Goal: Transaction & Acquisition: Obtain resource

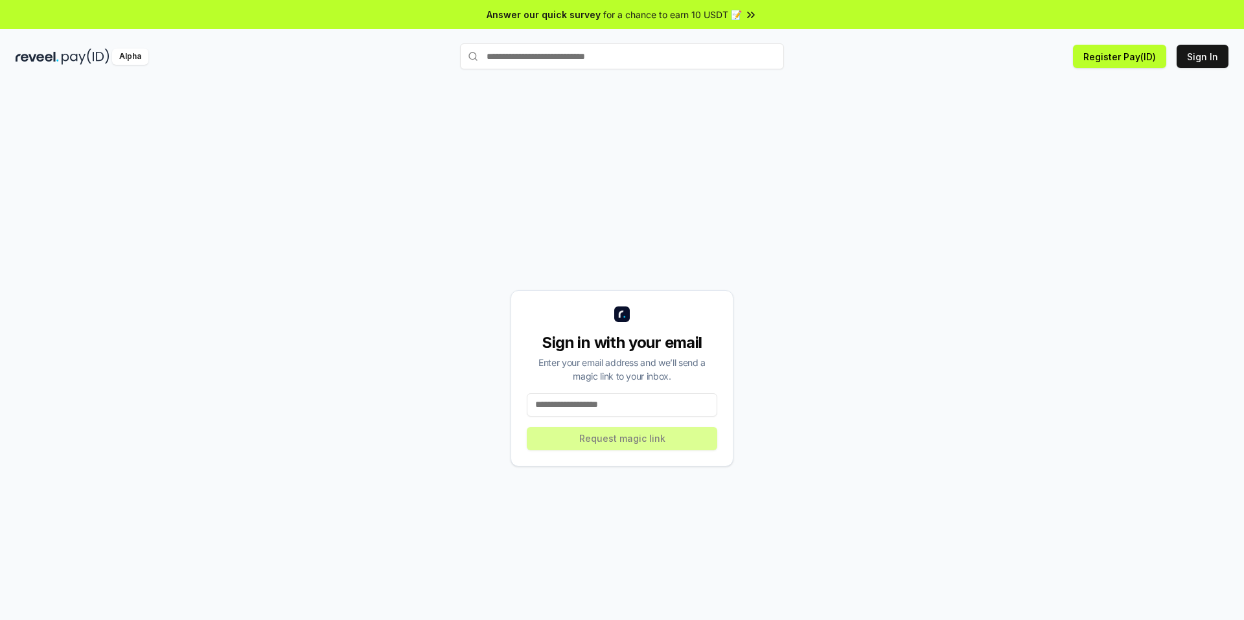
click at [617, 413] on input at bounding box center [622, 404] width 190 height 23
click at [597, 403] on input at bounding box center [622, 404] width 190 height 23
type input "**********"
click at [623, 439] on button "Request magic link" at bounding box center [622, 438] width 190 height 23
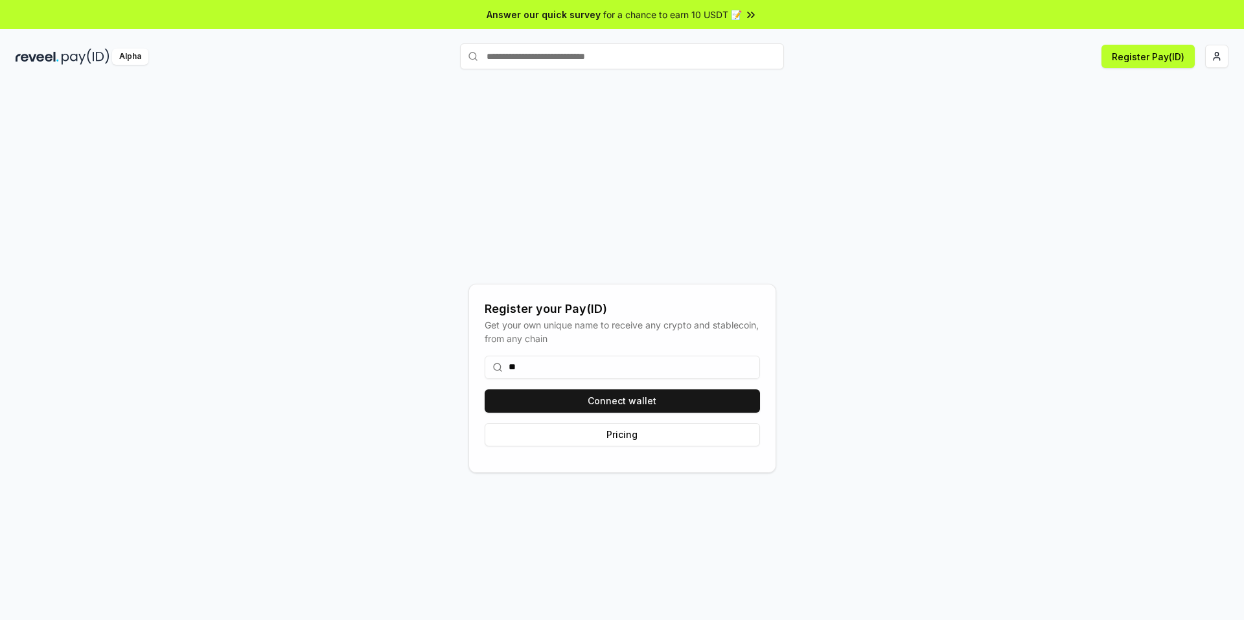
type input "*"
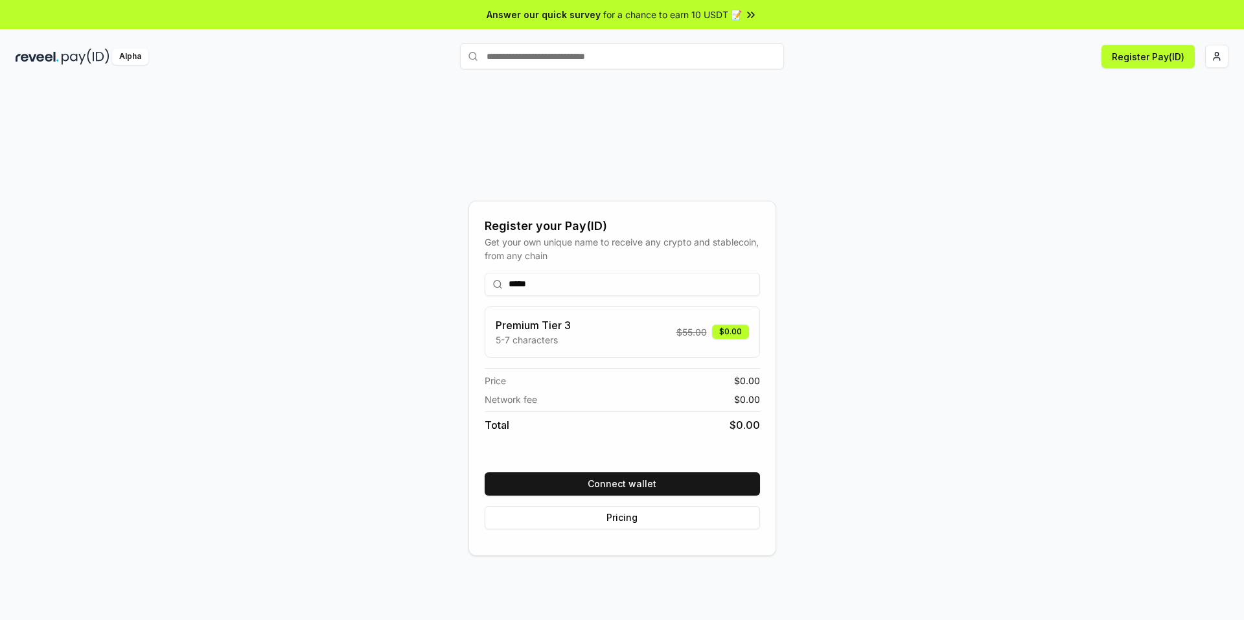
type input "*****"
click at [732, 276] on input "*****" at bounding box center [622, 284] width 275 height 23
click at [624, 489] on button "Connect wallet" at bounding box center [622, 483] width 275 height 23
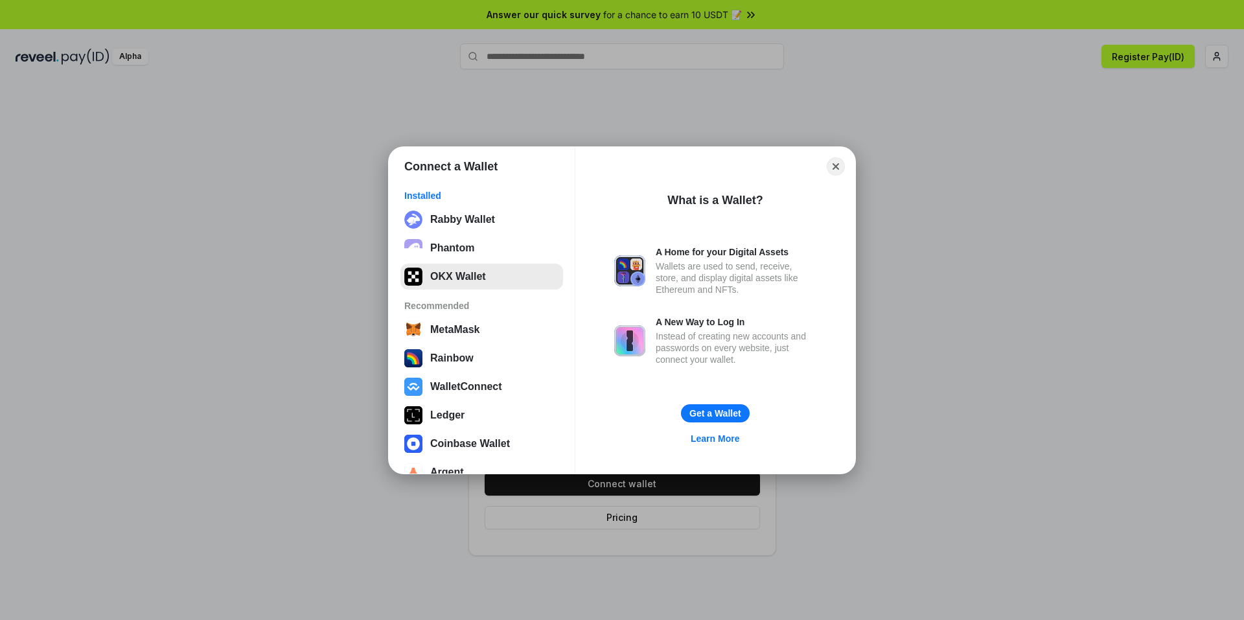
click at [435, 283] on button "OKX Wallet" at bounding box center [481, 277] width 163 height 26
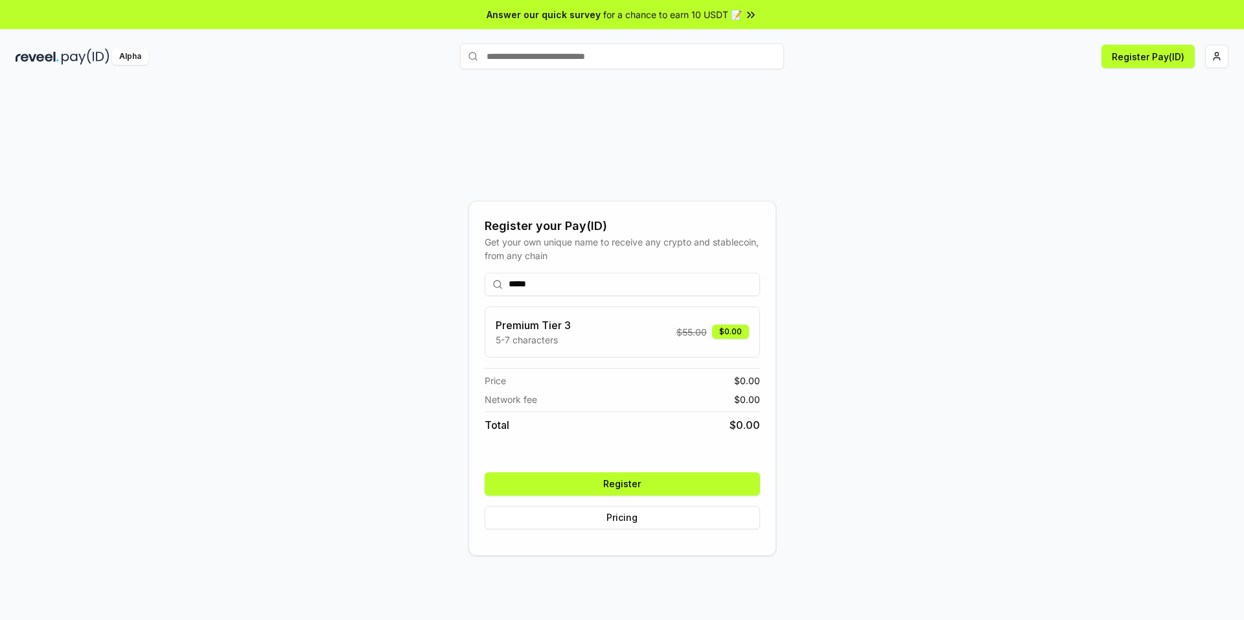
click at [853, 277] on div "Register your Pay(ID) Get your own unique name to receive any crypto and stable…" at bounding box center [622, 378] width 1213 height 558
click at [600, 483] on button "Register" at bounding box center [622, 483] width 275 height 23
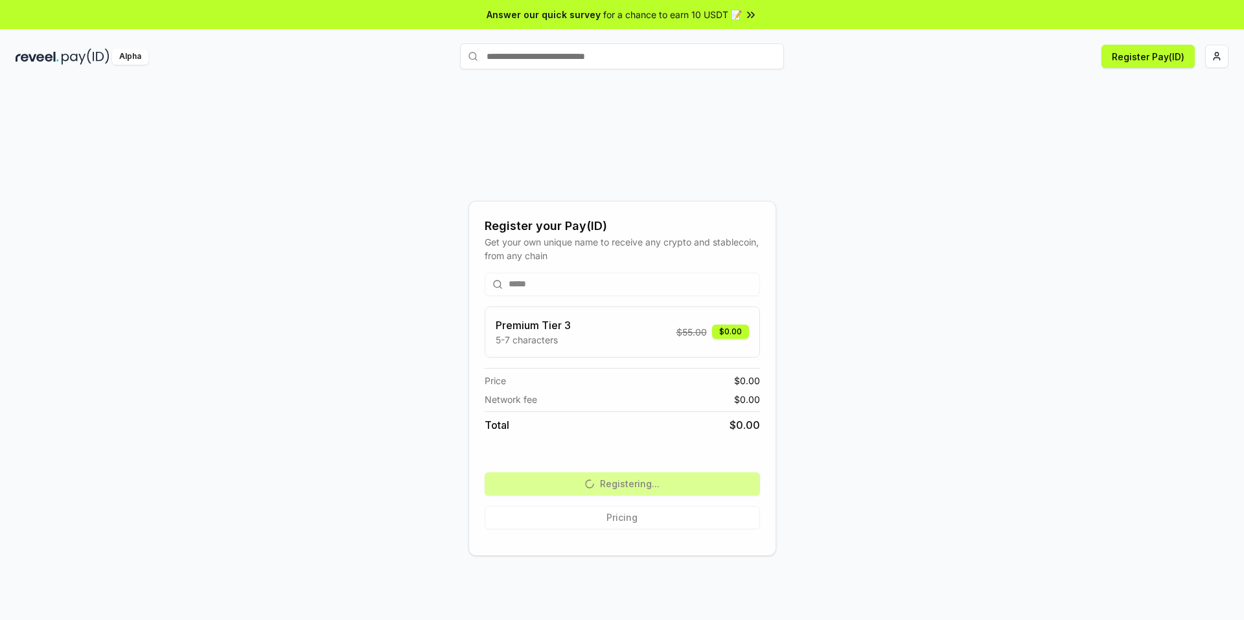
click at [1183, 164] on div "Register your Pay(ID) Get your own unique name to receive any crypto and stable…" at bounding box center [622, 378] width 1213 height 558
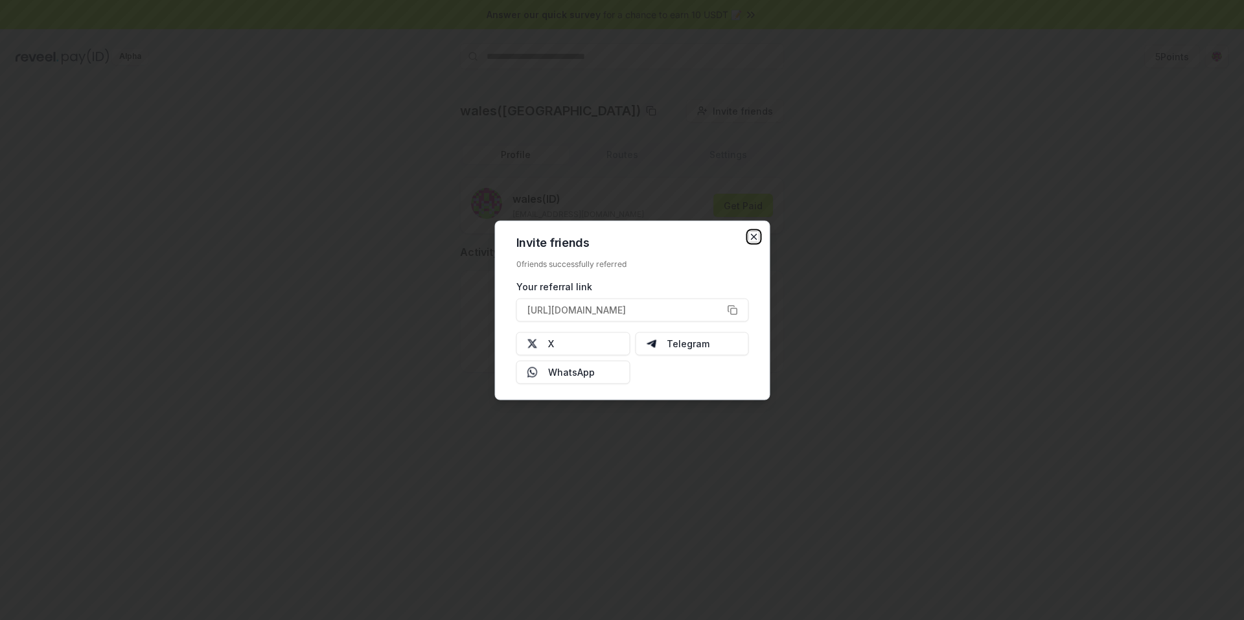
click at [756, 234] on icon "button" at bounding box center [754, 236] width 5 height 5
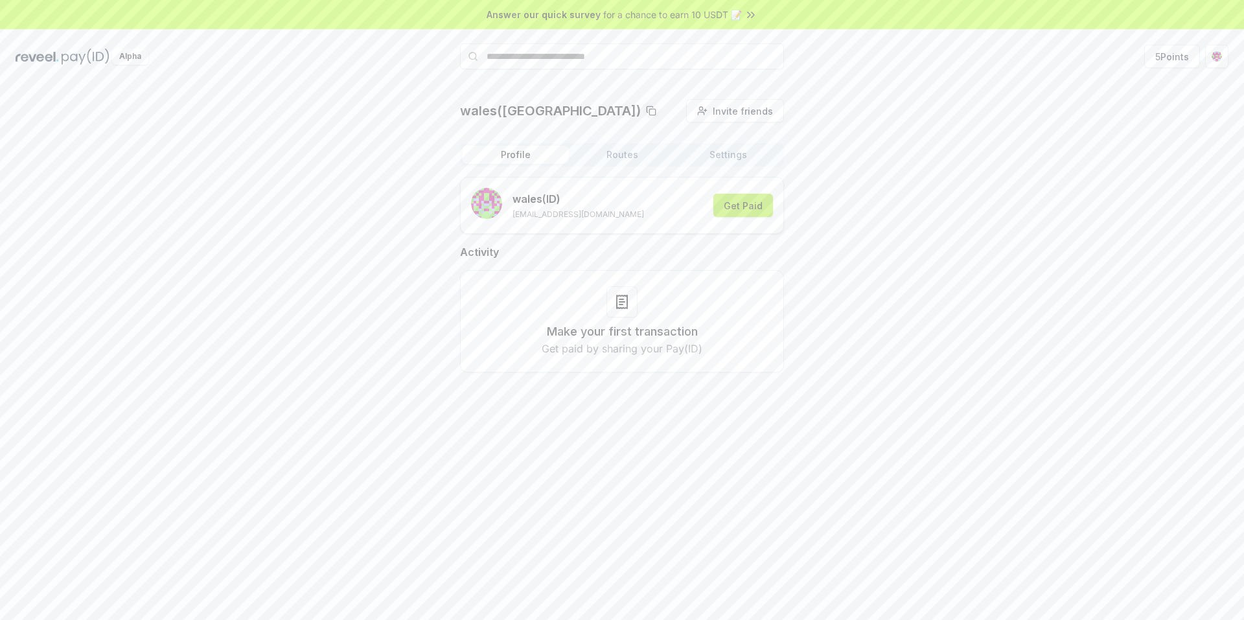
click at [738, 207] on button "Get Paid" at bounding box center [743, 205] width 60 height 23
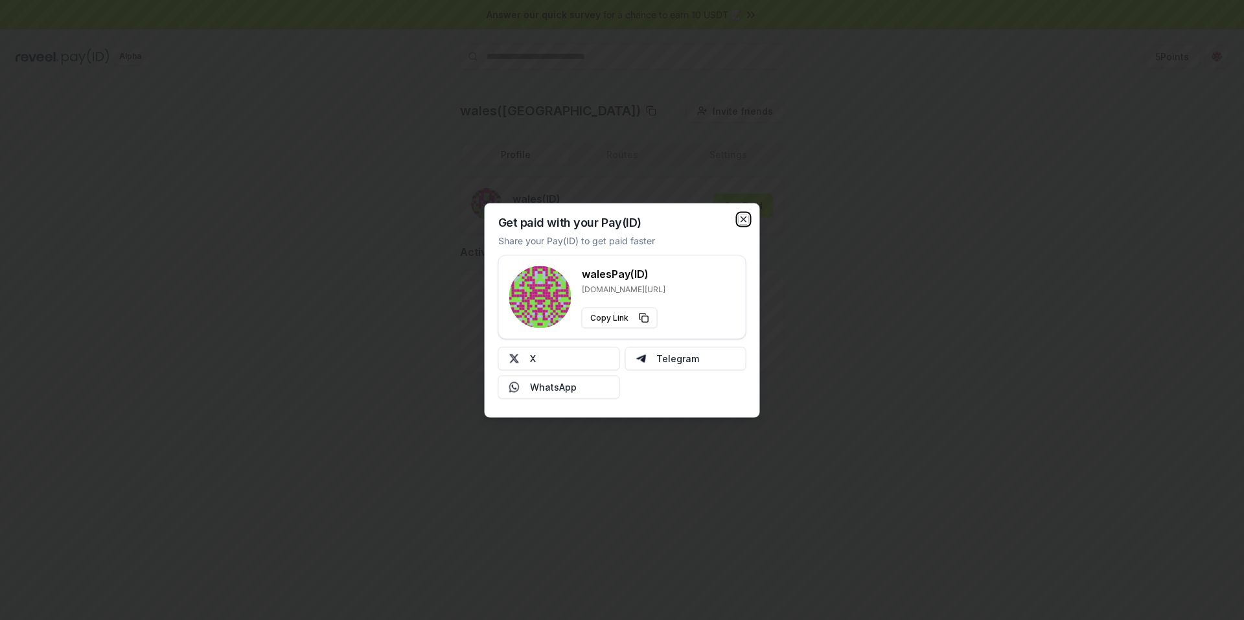
click at [747, 217] on icon "button" at bounding box center [744, 219] width 10 height 10
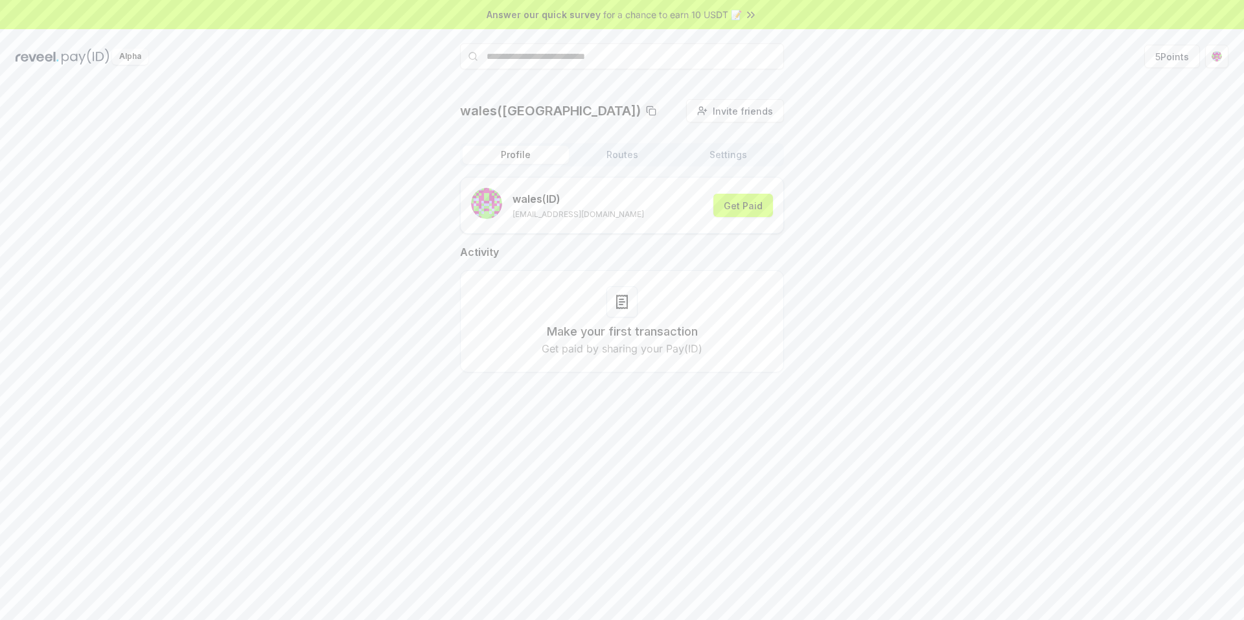
click at [634, 305] on div at bounding box center [621, 301] width 31 height 31
click at [1160, 60] on button "5 Points" at bounding box center [1172, 56] width 56 height 23
click at [617, 150] on button "Routes" at bounding box center [622, 155] width 106 height 18
click at [719, 158] on button "Settings" at bounding box center [728, 155] width 106 height 18
click at [514, 157] on button "Profile" at bounding box center [516, 155] width 106 height 18
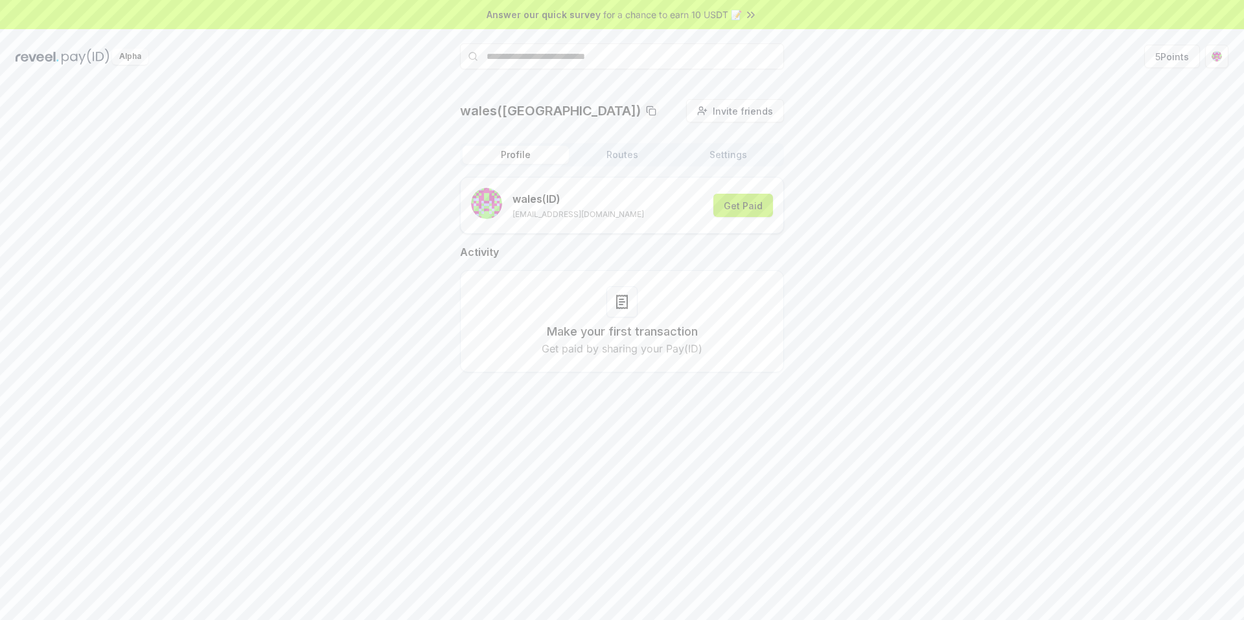
click at [735, 205] on button "Get Paid" at bounding box center [743, 205] width 60 height 23
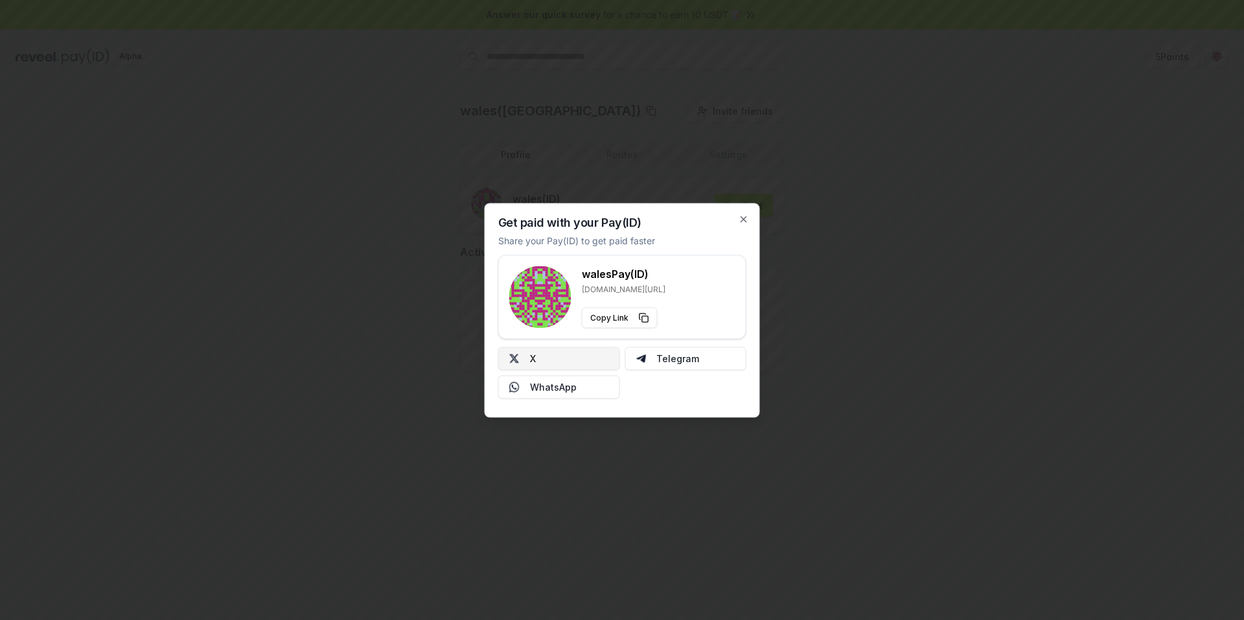
click at [568, 366] on button "X" at bounding box center [559, 358] width 122 height 23
click at [743, 218] on icon "button" at bounding box center [743, 218] width 5 height 5
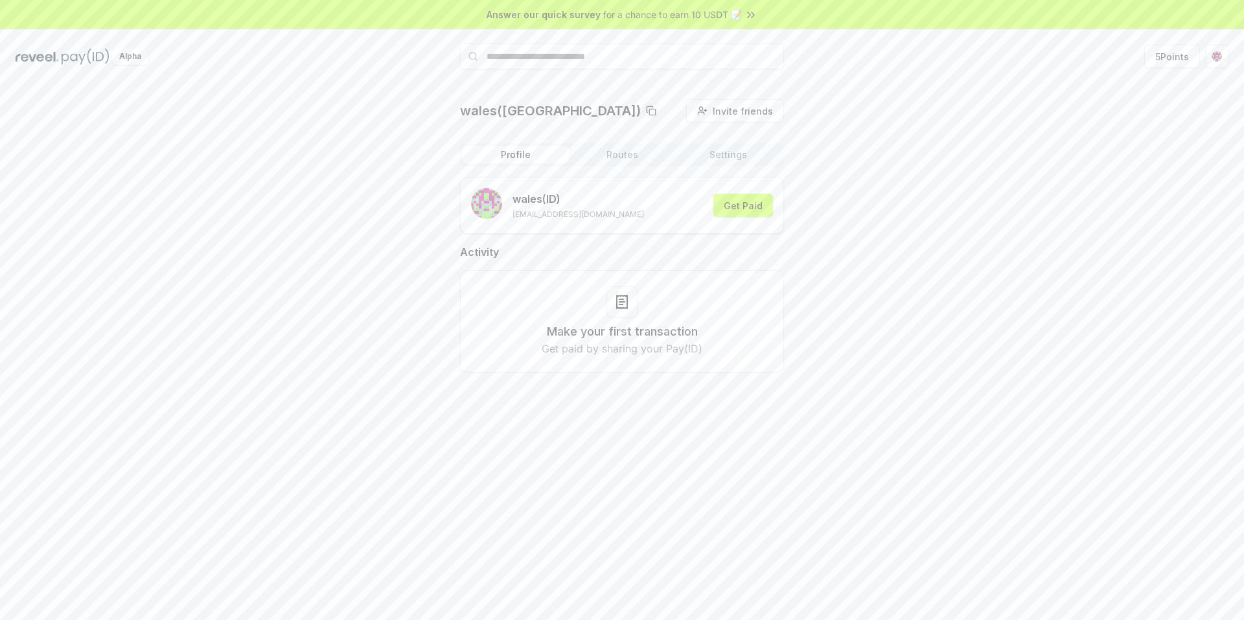
click at [626, 144] on div "Profile Routes Settings" at bounding box center [622, 154] width 324 height 23
click at [729, 161] on button "Settings" at bounding box center [728, 155] width 106 height 18
click at [1178, 61] on button "5 Points" at bounding box center [1172, 56] width 56 height 23
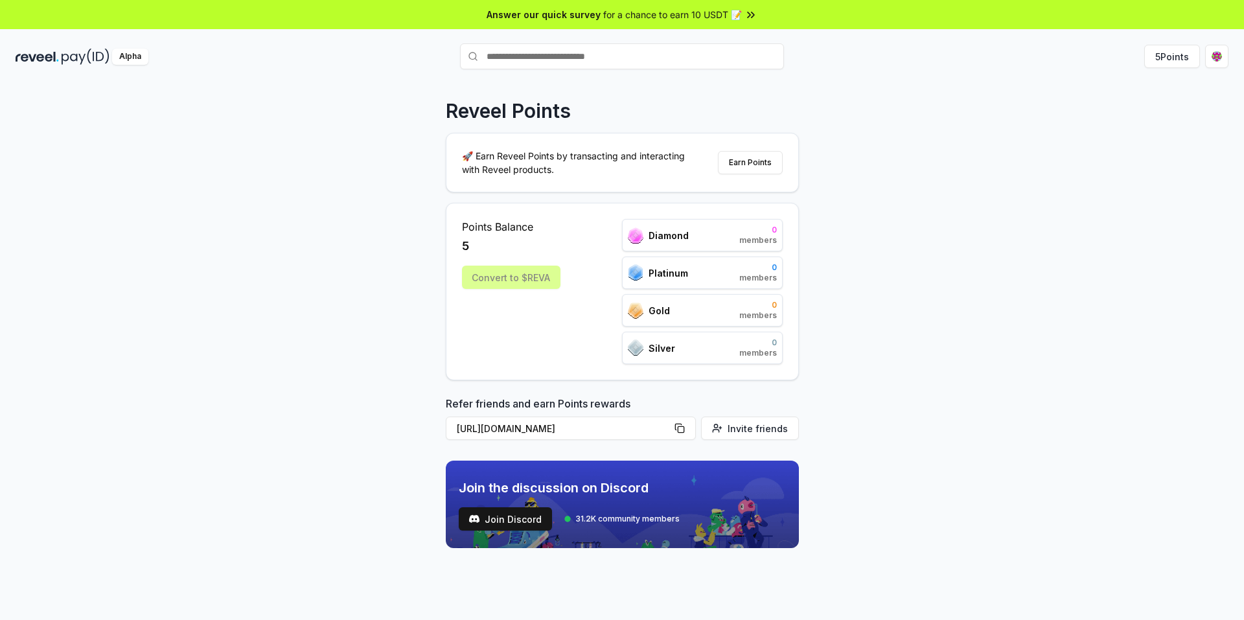
click at [534, 273] on div "Convert to $REVA" at bounding box center [511, 277] width 98 height 23
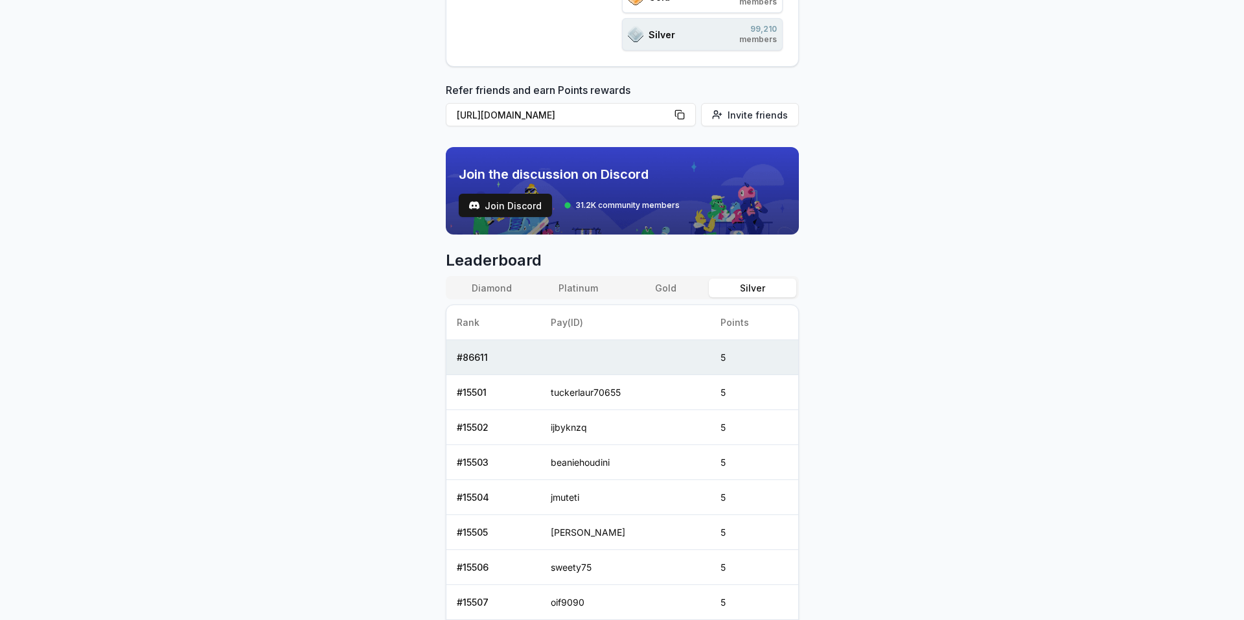
scroll to position [259, 0]
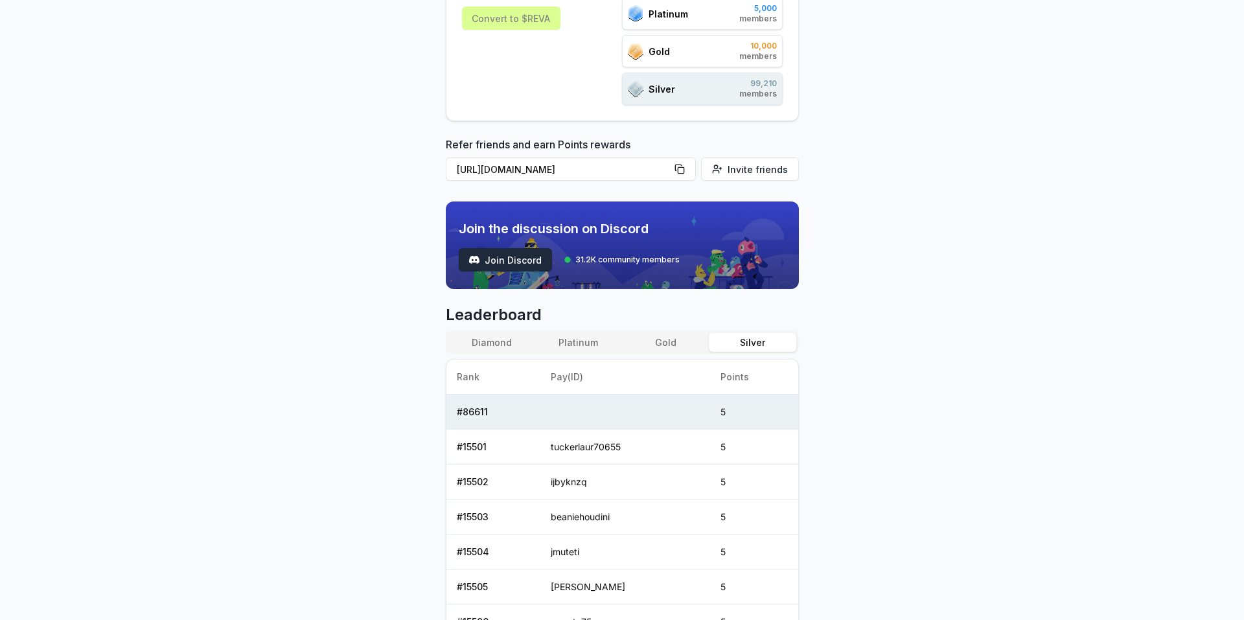
click at [507, 260] on span "Join Discord" at bounding box center [513, 260] width 57 height 14
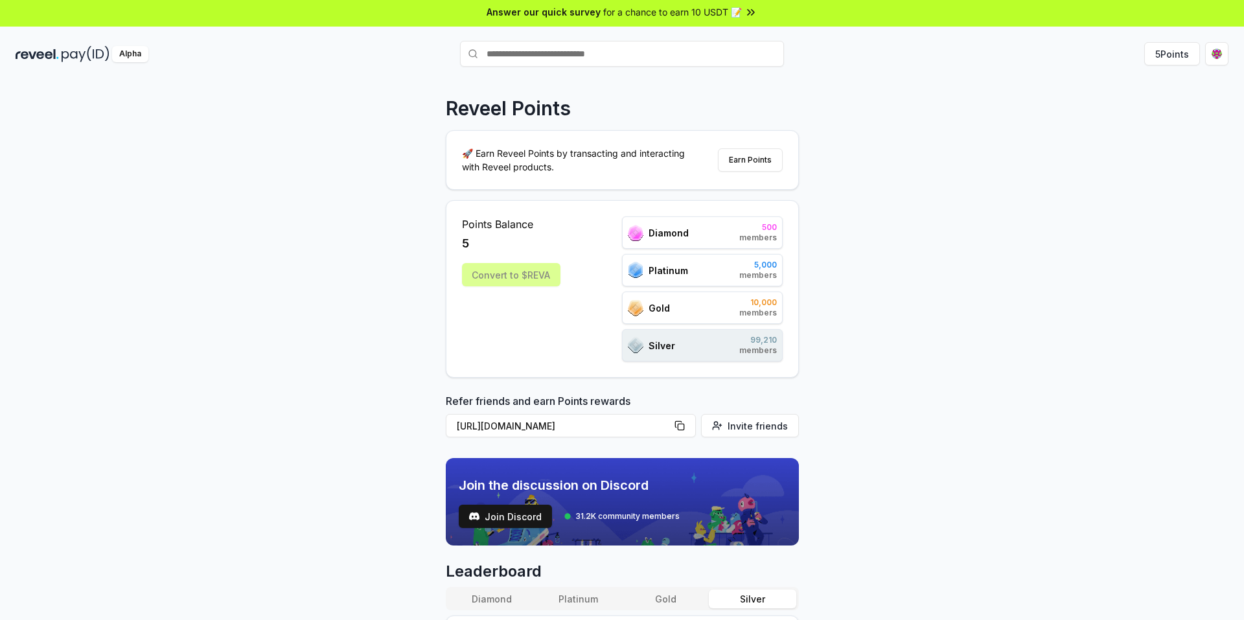
scroll to position [0, 0]
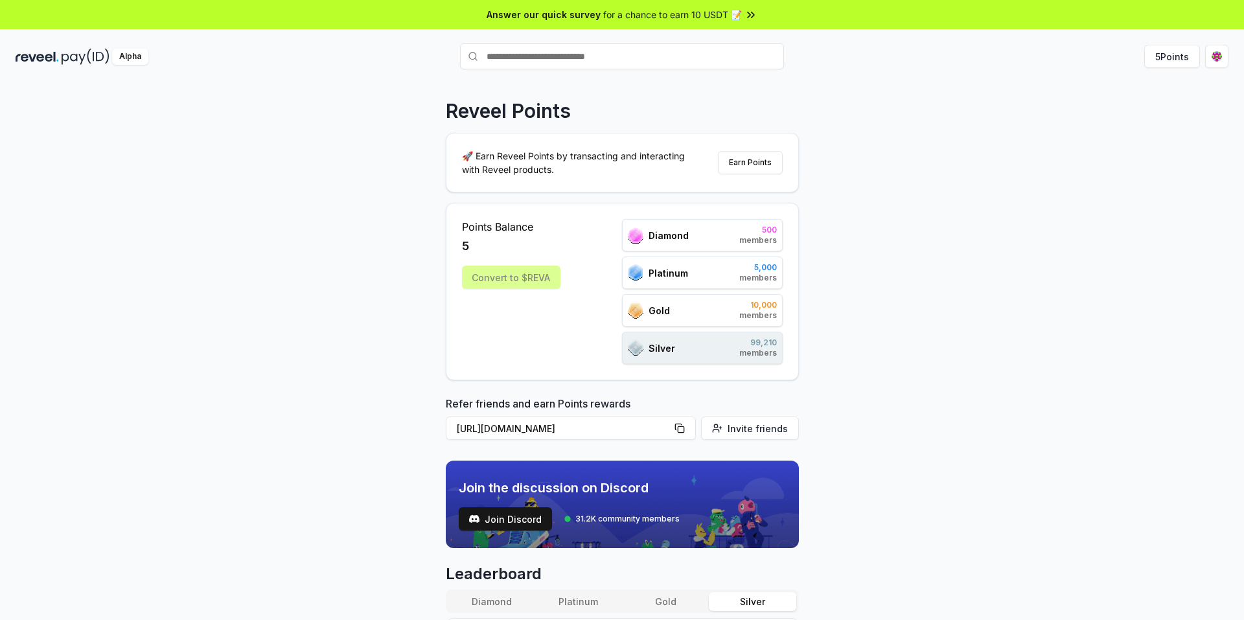
click at [756, 12] on icon at bounding box center [750, 14] width 13 height 13
click at [1216, 63] on html "Answer our quick survey for a chance to earn 10 USDT 📝 Alpha 5 Points Reveel Po…" at bounding box center [622, 310] width 1244 height 620
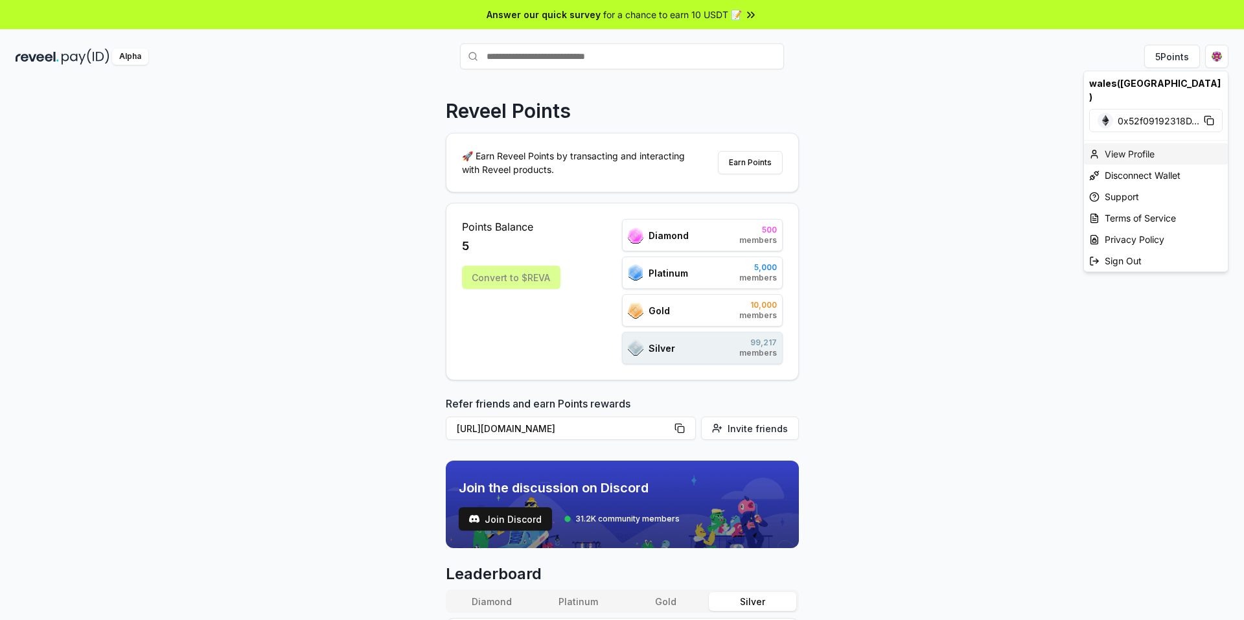
click at [1100, 143] on div "View Profile" at bounding box center [1156, 153] width 144 height 21
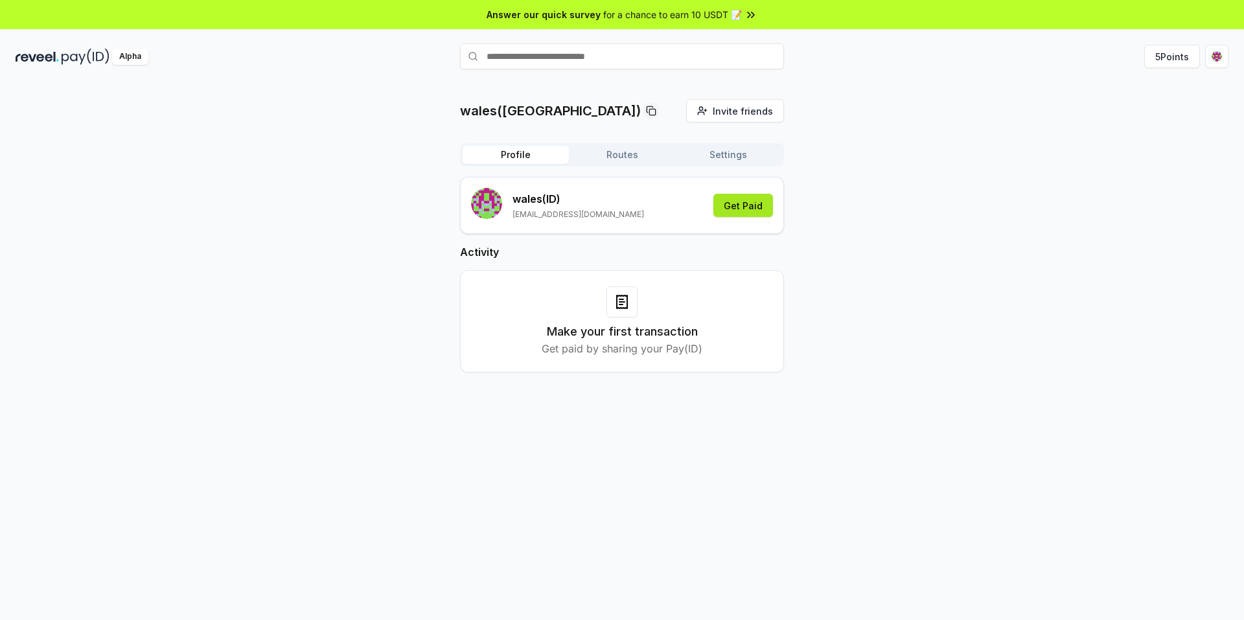
click at [729, 207] on button "Get Paid" at bounding box center [743, 205] width 60 height 23
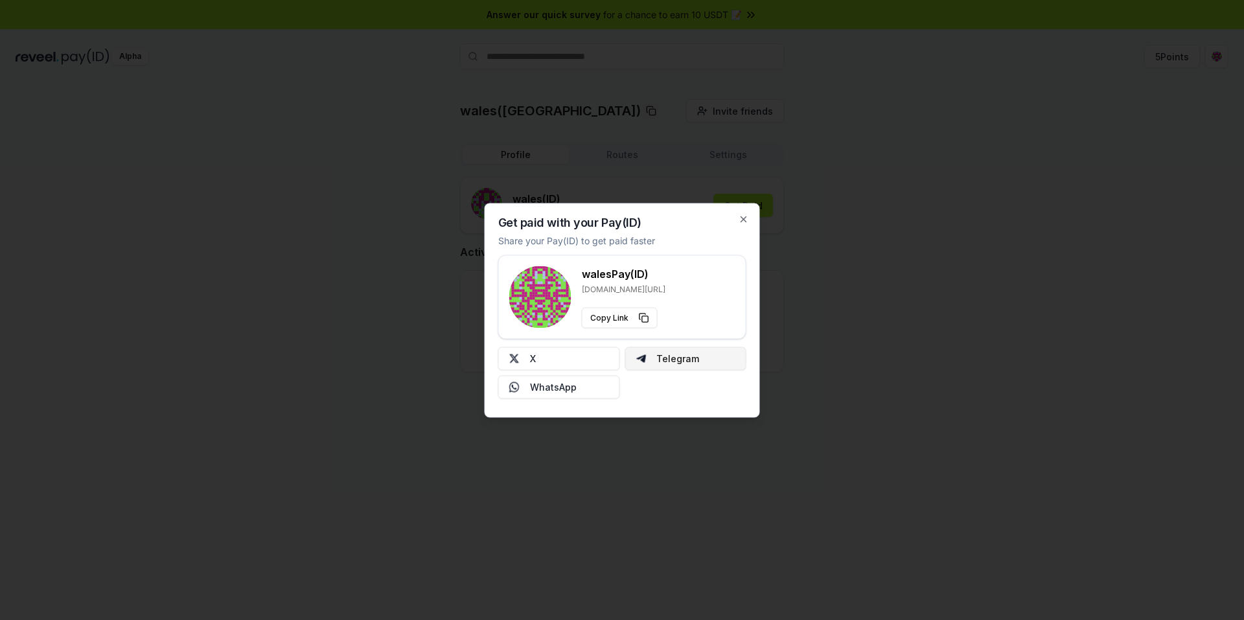
click at [684, 362] on button "Telegram" at bounding box center [686, 358] width 122 height 23
